Goal: Information Seeking & Learning: Check status

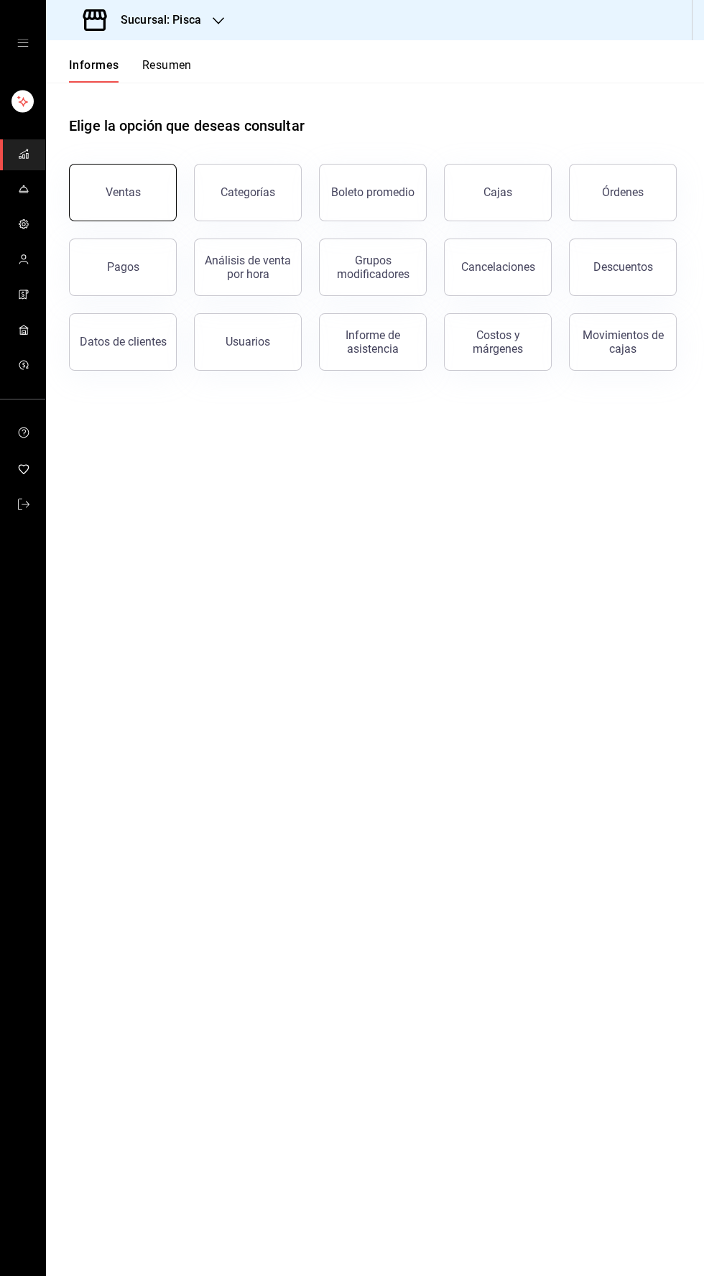
click at [124, 200] on button "Ventas" at bounding box center [123, 192] width 108 height 57
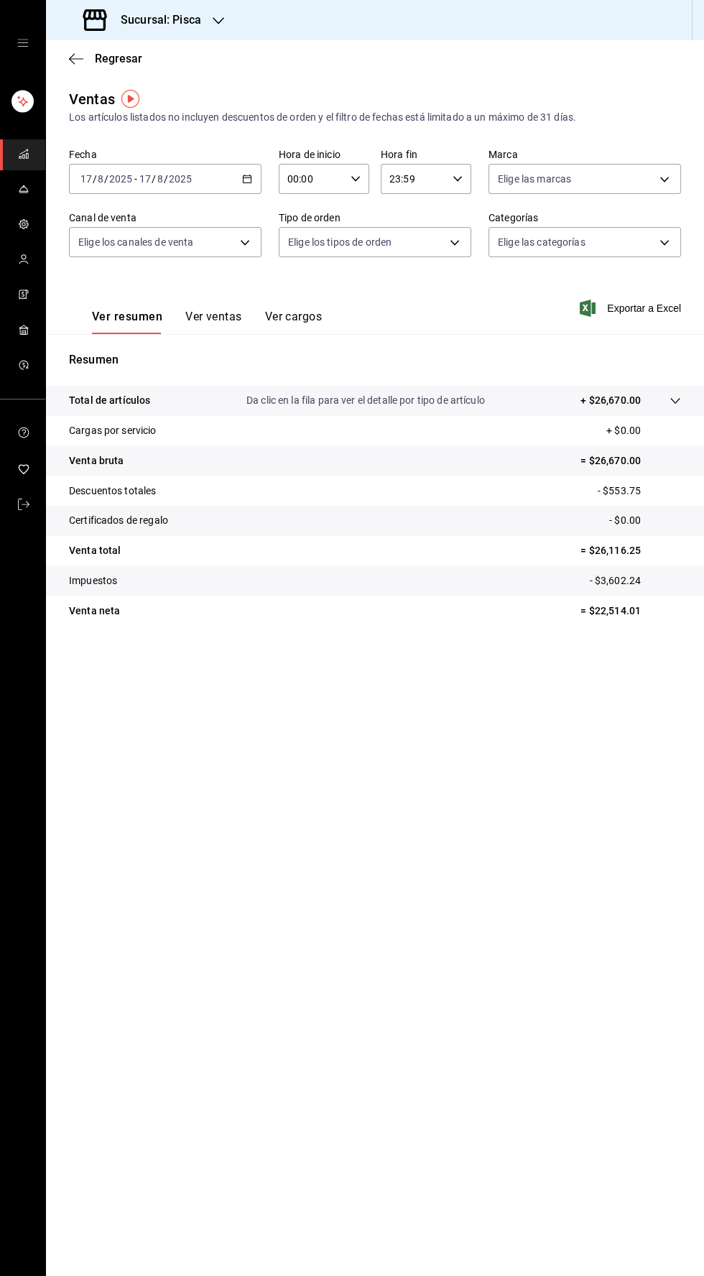
click at [209, 323] on font "Ver ventas" at bounding box center [213, 316] width 57 height 15
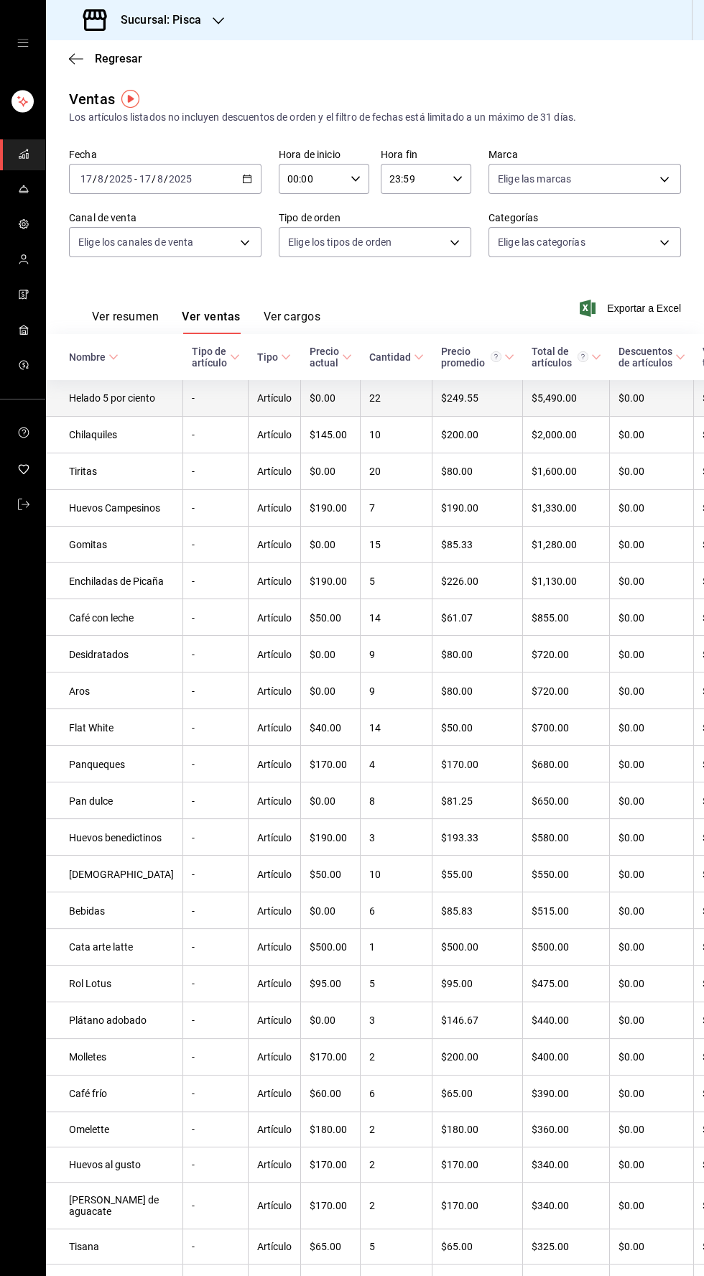
click at [361, 416] on td "22" at bounding box center [397, 398] width 72 height 36
